Goal: Information Seeking & Learning: Understand process/instructions

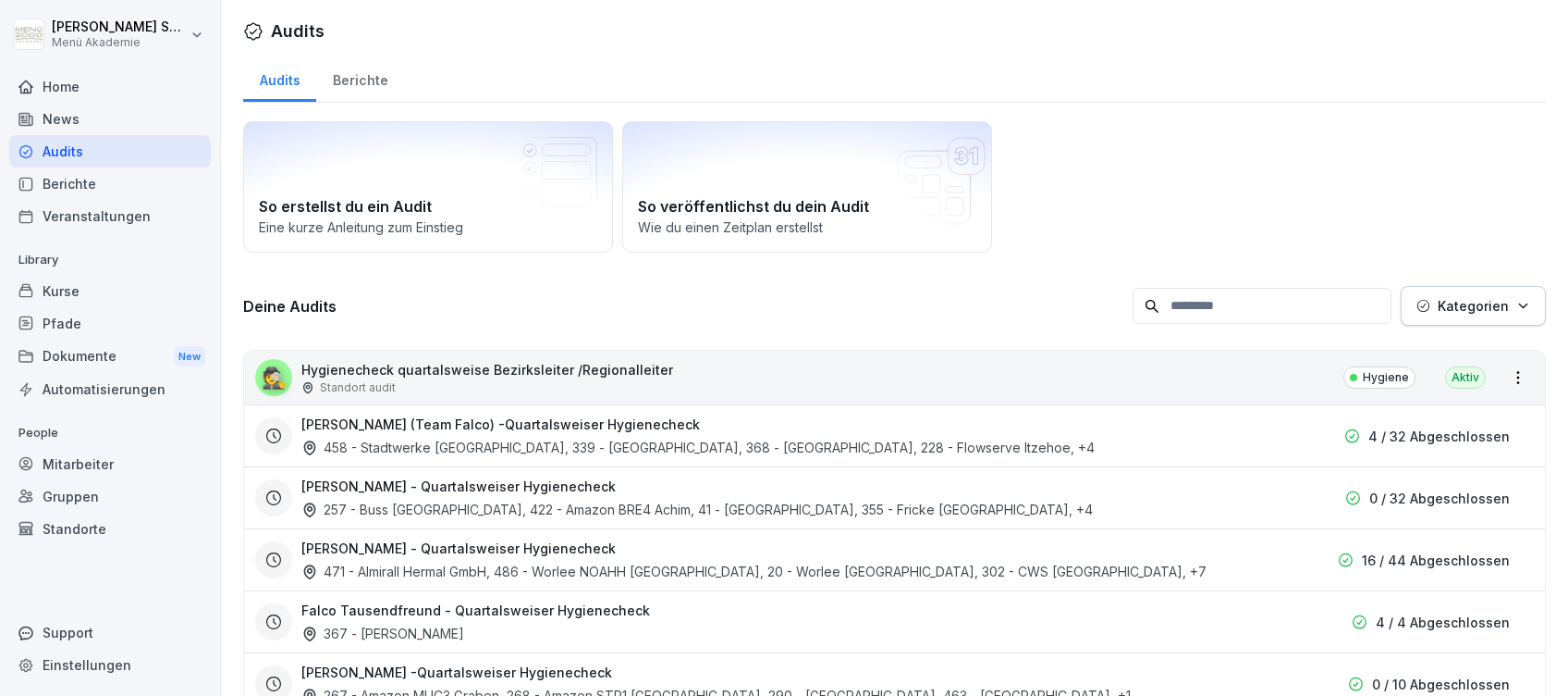
click at [69, 84] on div "Home" at bounding box center [110, 87] width 201 height 32
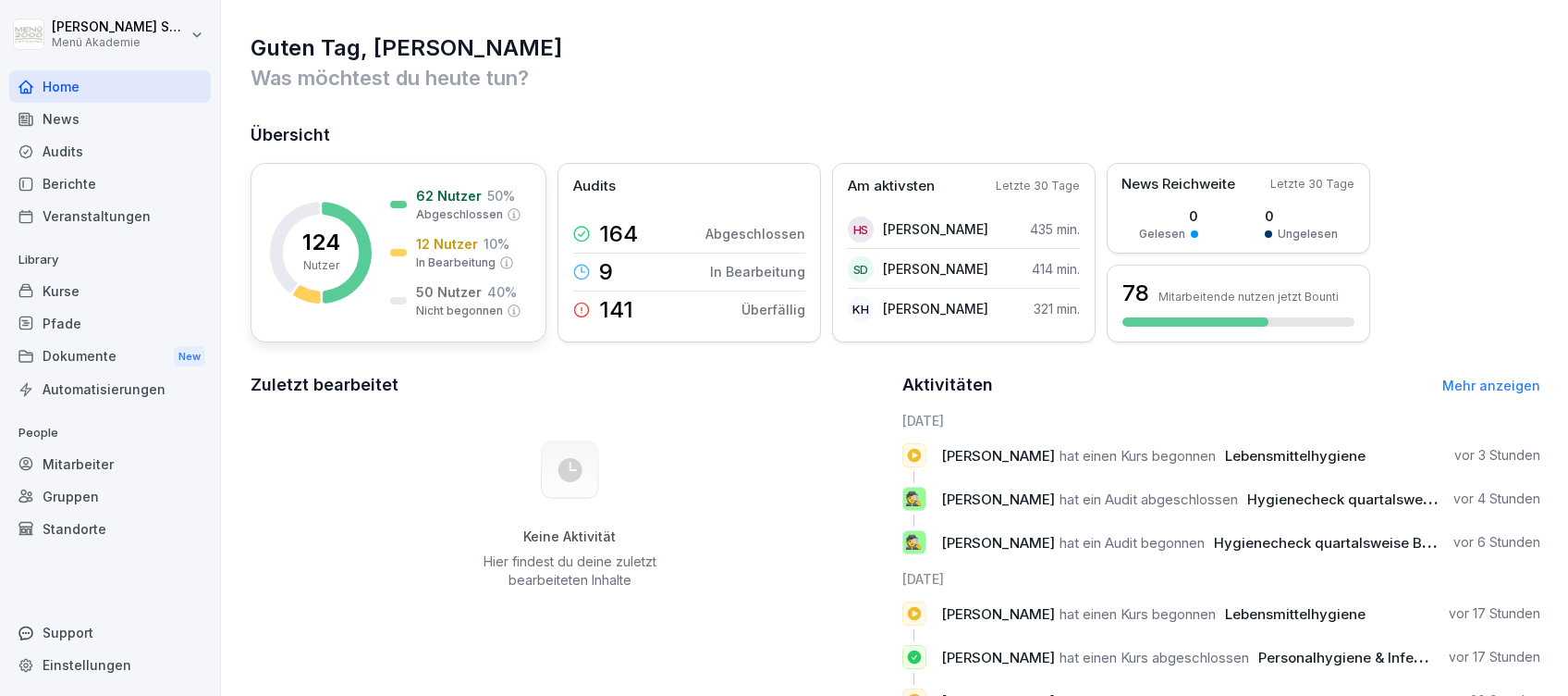
click at [438, 232] on div "62 Nutzer 50 % Abgeschlossen 12 Nutzer 10 % In Bearbeitung 50 Nutzer 40 % Nicht…" at bounding box center [456, 251] width 131 height 133
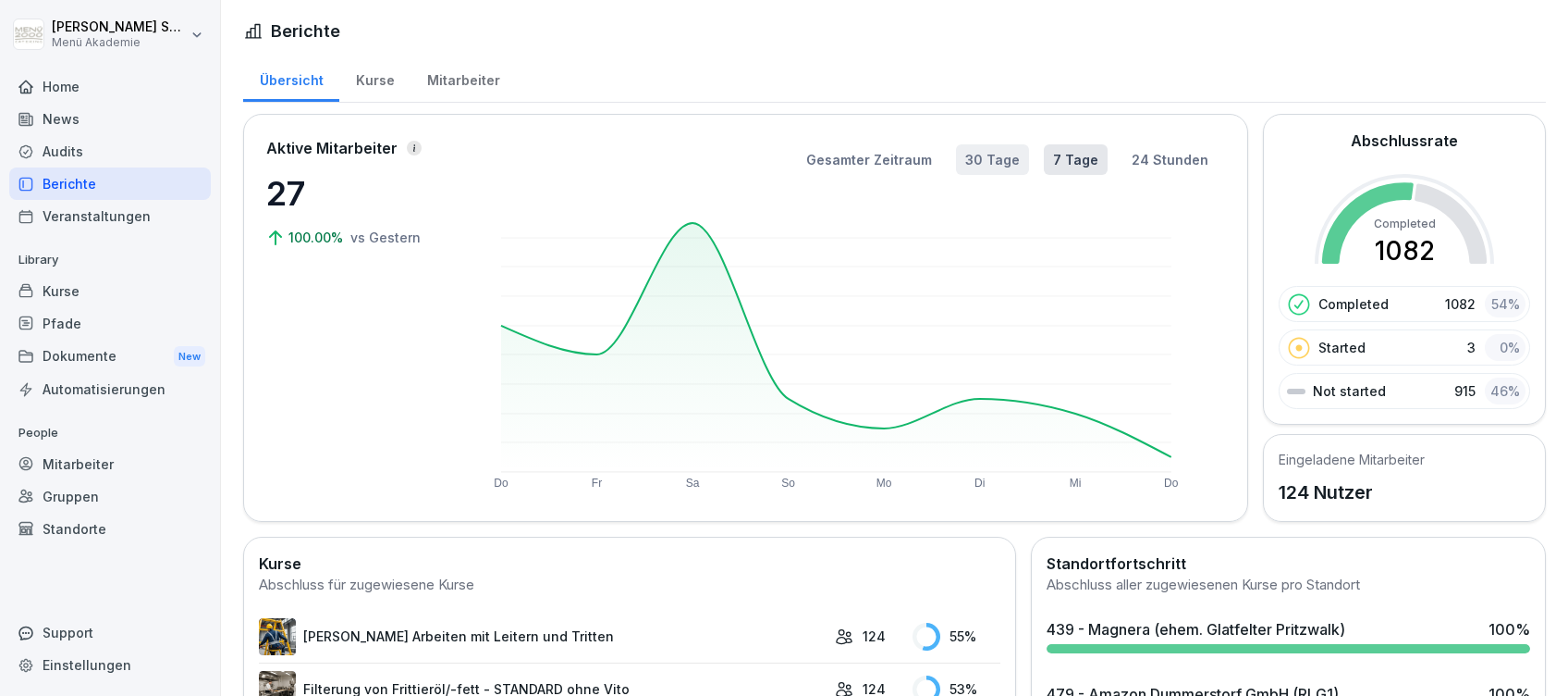
click at [983, 155] on button "30 Tage" at bounding box center [993, 159] width 73 height 30
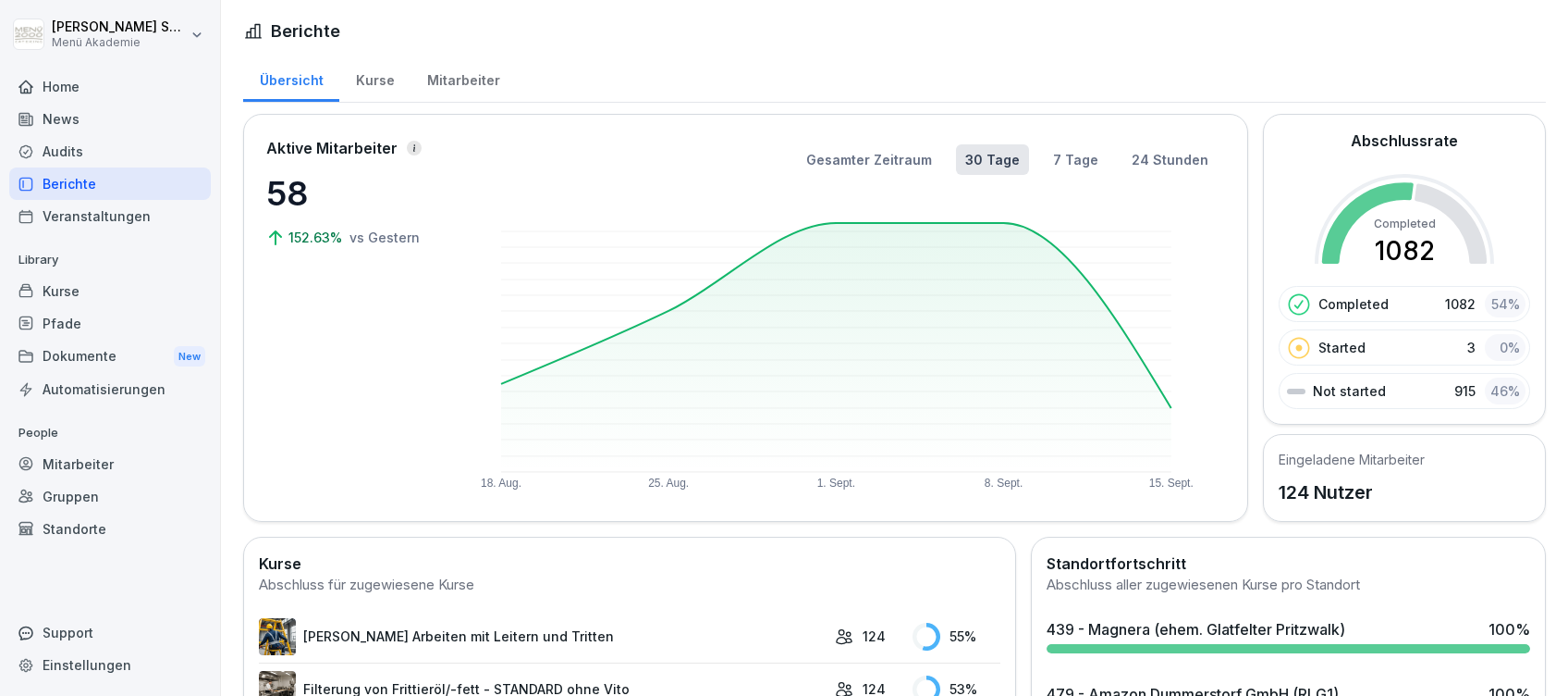
click at [44, 82] on div "Home" at bounding box center [110, 87] width 201 height 32
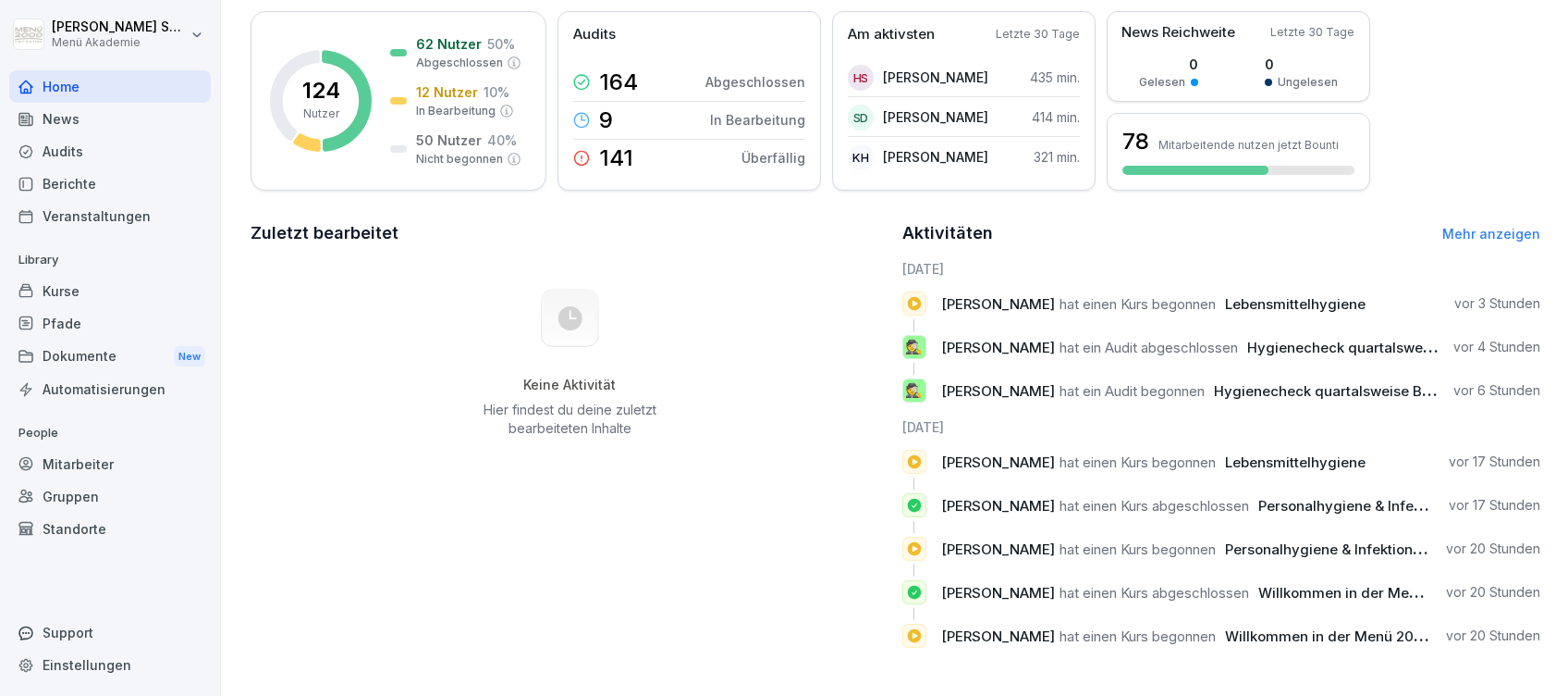
scroll to position [170, 0]
click at [1493, 226] on link "Mehr anzeigen" at bounding box center [1491, 234] width 98 height 16
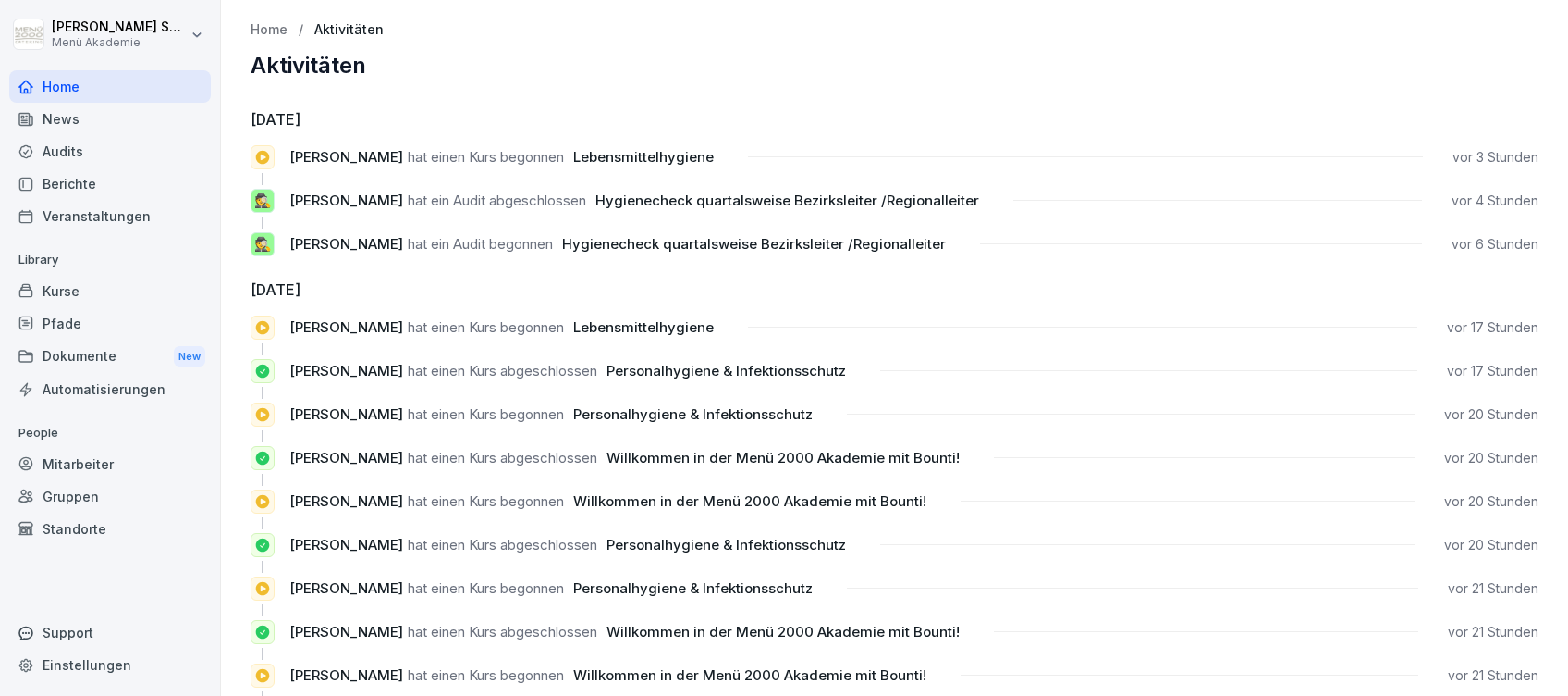
click at [46, 143] on div "Audits" at bounding box center [110, 151] width 201 height 32
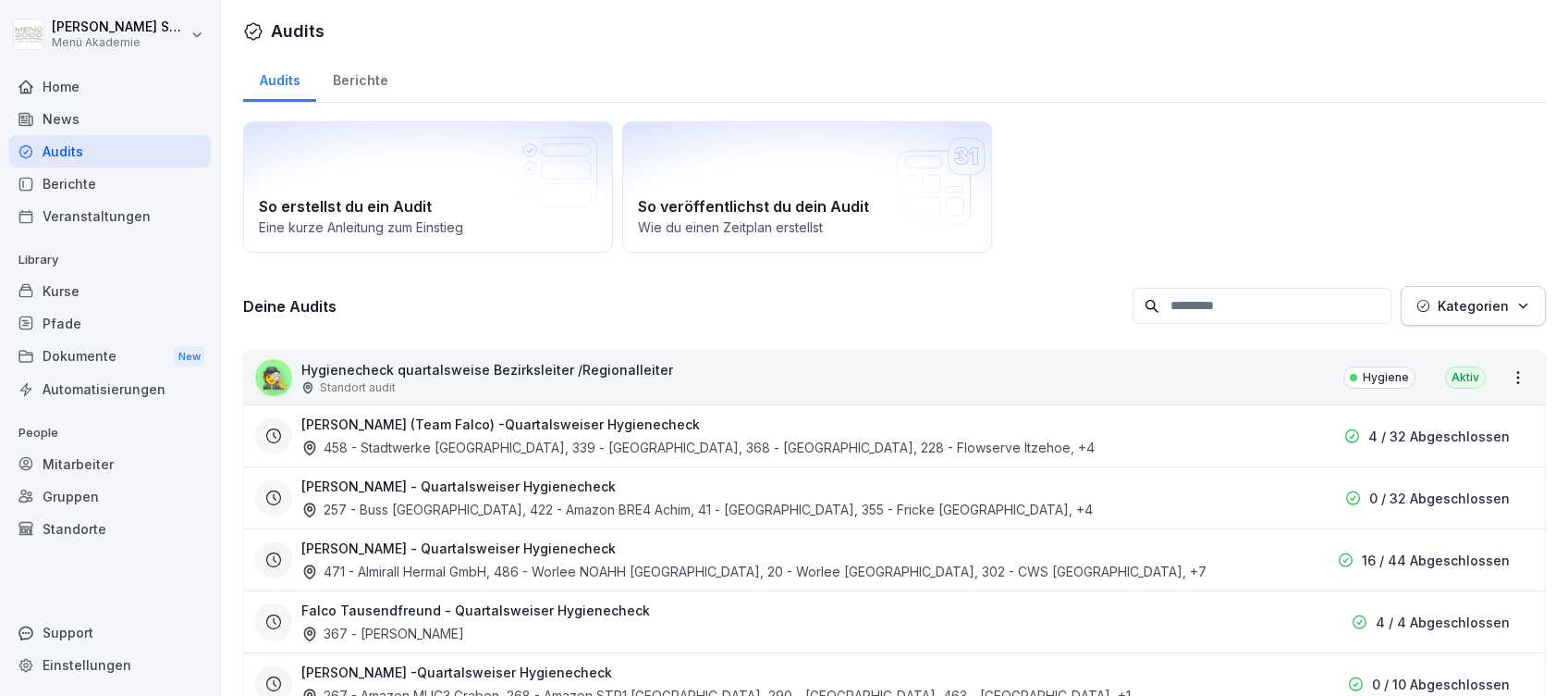
click at [791, 306] on h3 "Deine Audits" at bounding box center [682, 306] width 880 height 21
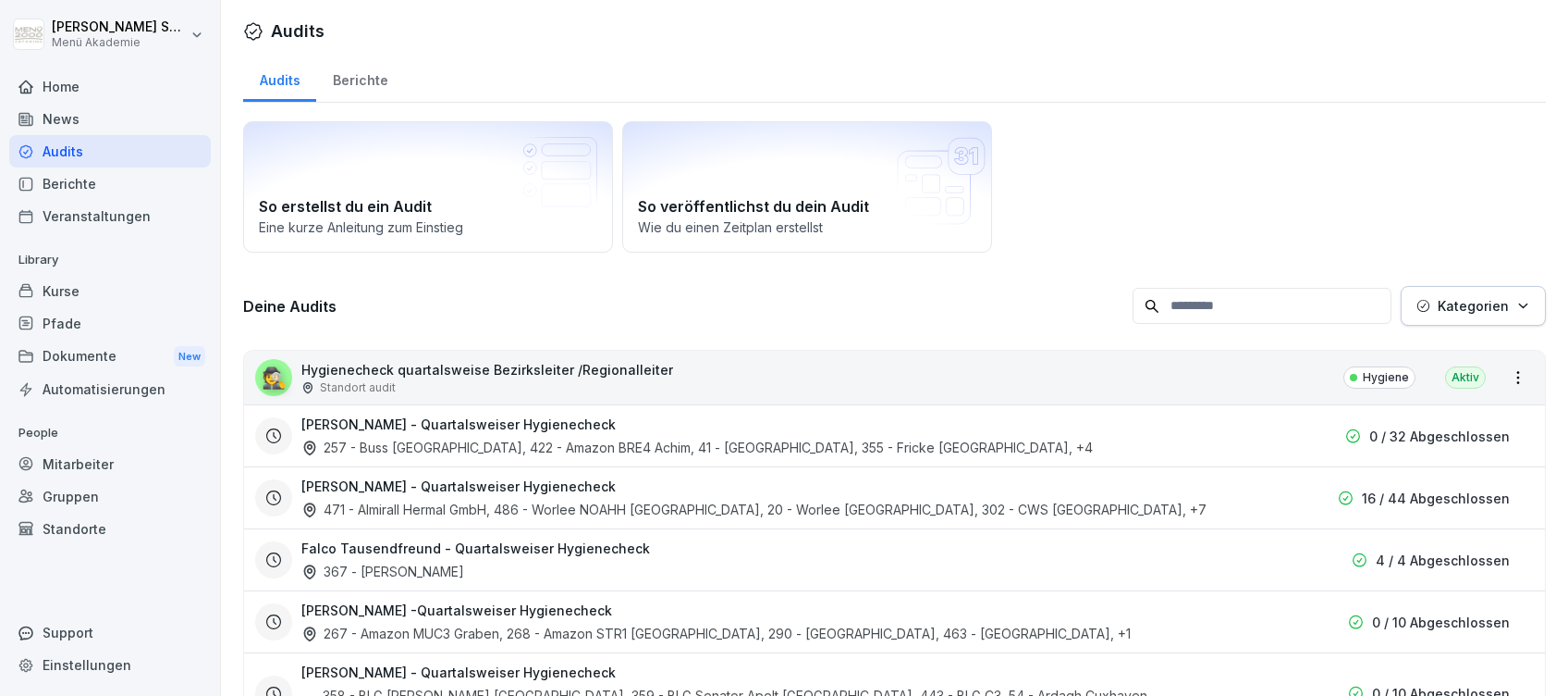
click at [738, 293] on div "Deine Audits Kategorien" at bounding box center [894, 306] width 1303 height 40
click at [808, 288] on div "Deine Audits Kategorien" at bounding box center [894, 306] width 1303 height 40
click at [839, 38] on div at bounding box center [939, 31] width 1214 height 25
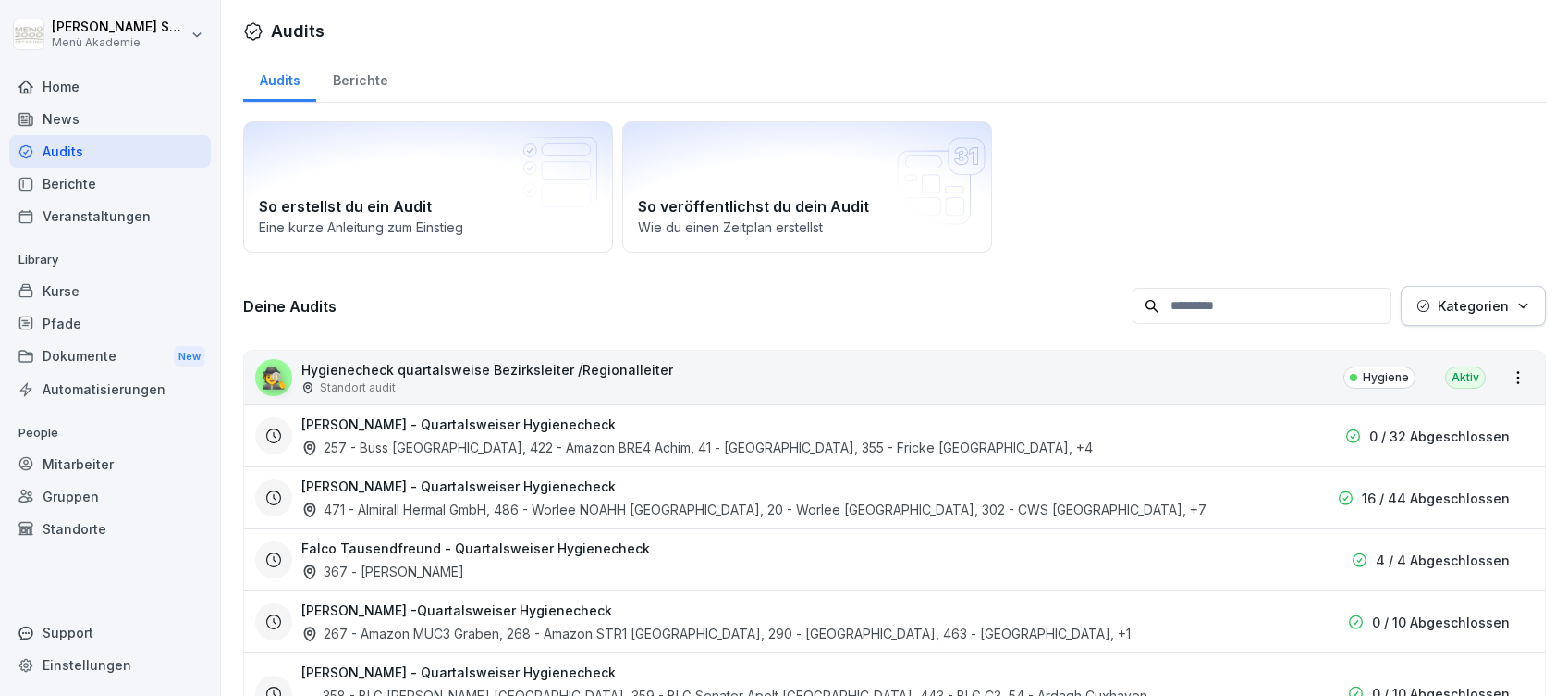
drag, startPoint x: 758, startPoint y: 56, endPoint x: 762, endPoint y: 72, distance: 16.5
click at [762, 72] on div "Audits Berichte" at bounding box center [894, 78] width 1303 height 48
click at [798, 41] on div at bounding box center [939, 31] width 1214 height 25
click at [811, 41] on div at bounding box center [939, 31] width 1214 height 25
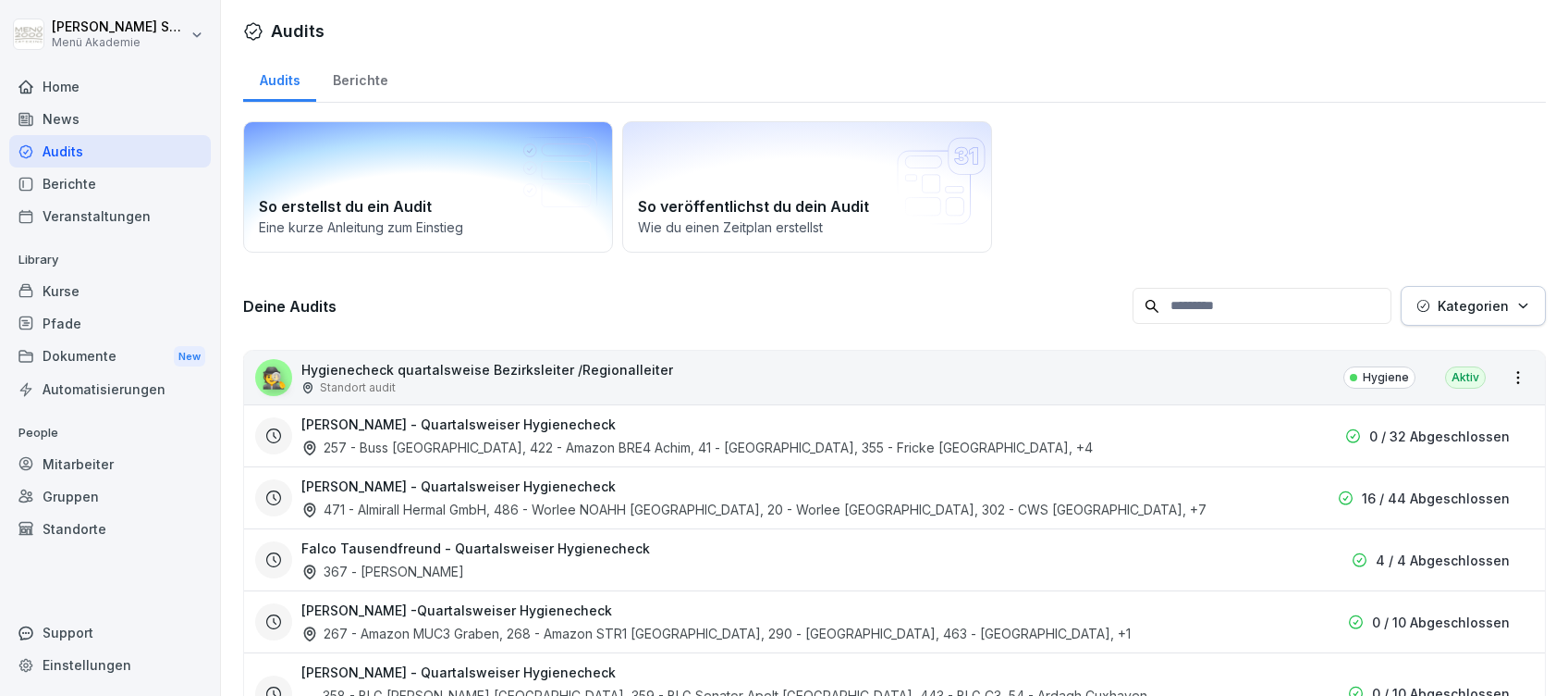
click at [517, 163] on div "So erstellst du ein Audit Eine kurze Anleitung zum Einstieg" at bounding box center [427, 186] width 370 height 131
